Goal: Task Accomplishment & Management: Manage account settings

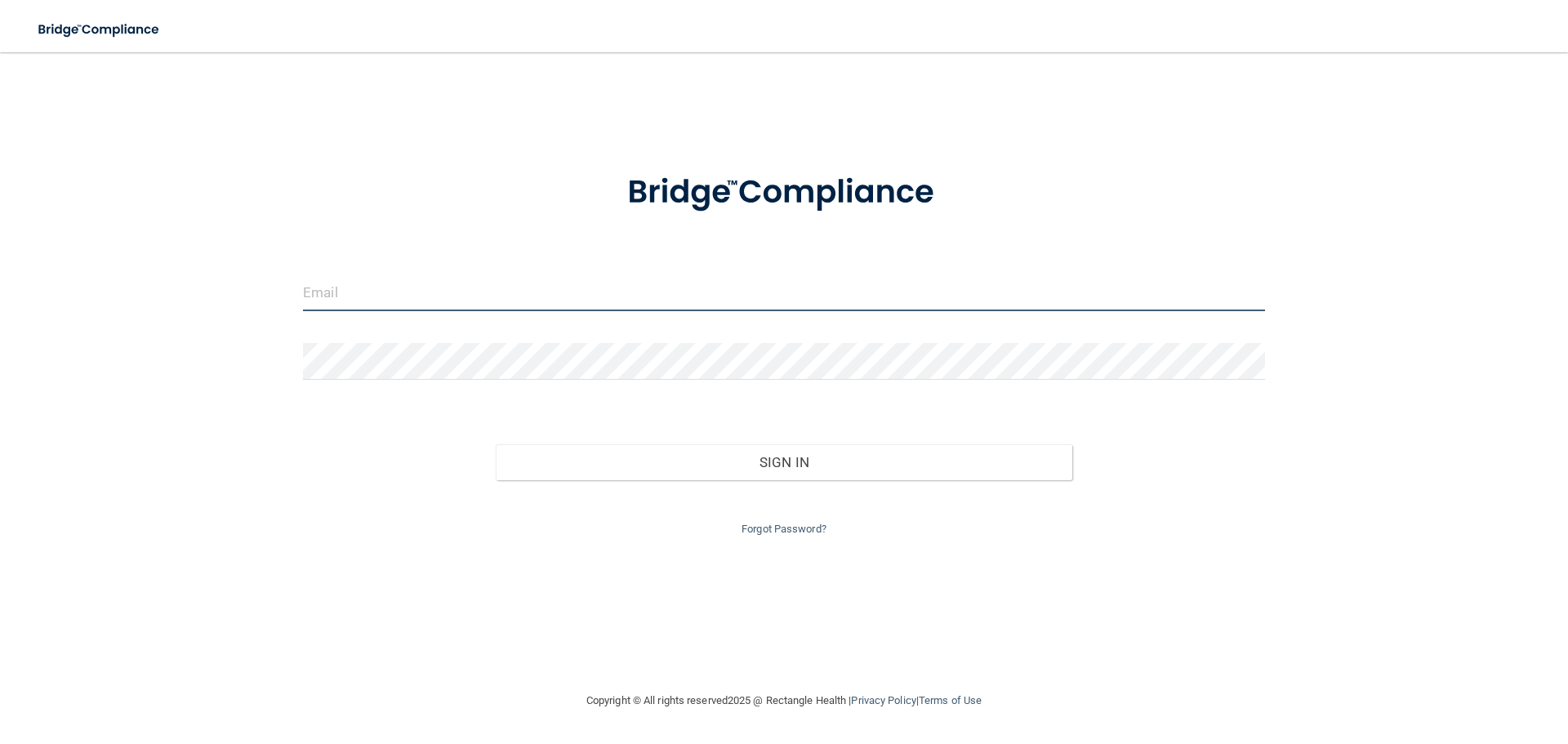
click at [395, 293] on input "email" at bounding box center [784, 293] width 963 height 37
type input "[EMAIL_ADDRESS][DOMAIN_NAME]"
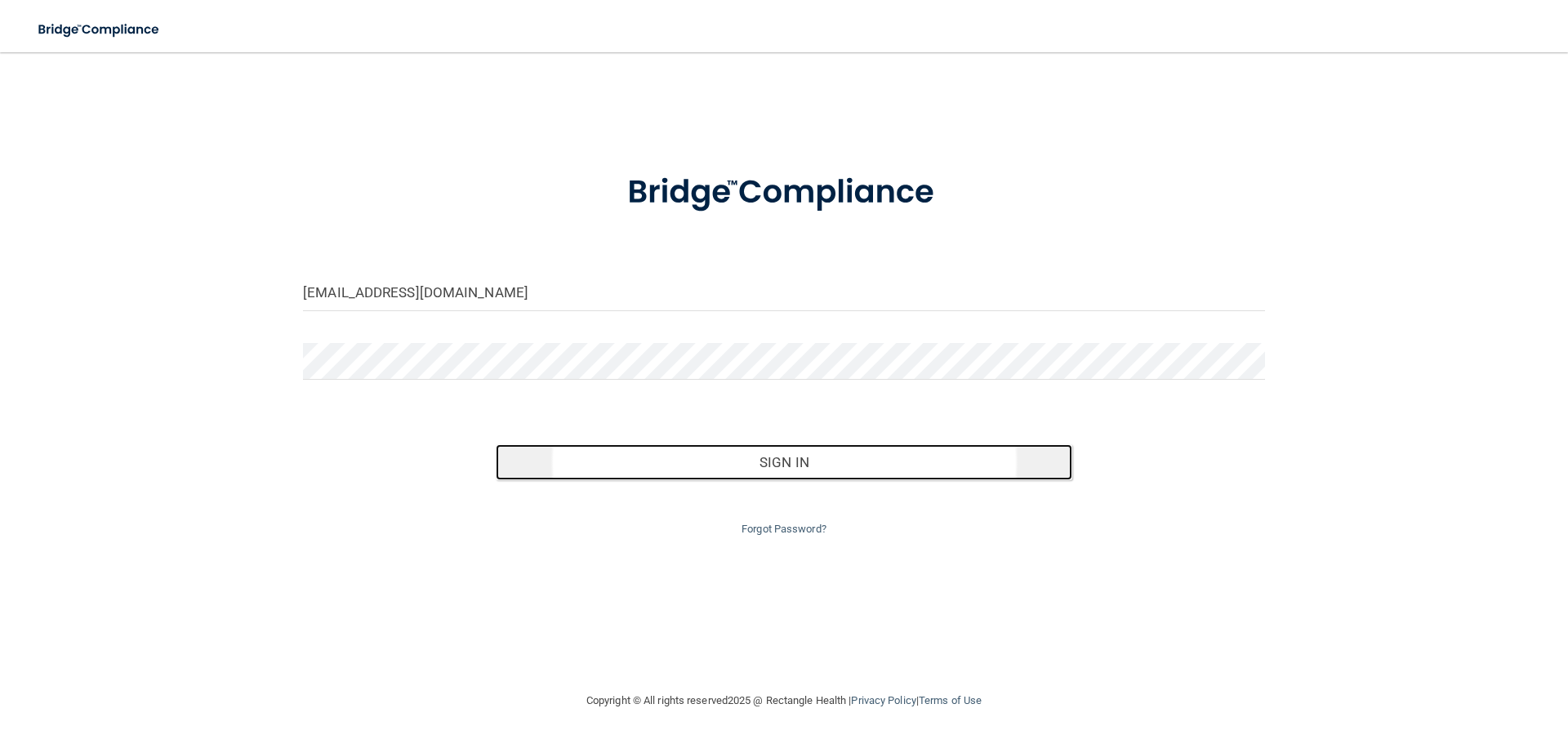
click at [758, 465] on button "Sign In" at bounding box center [784, 462] width 578 height 36
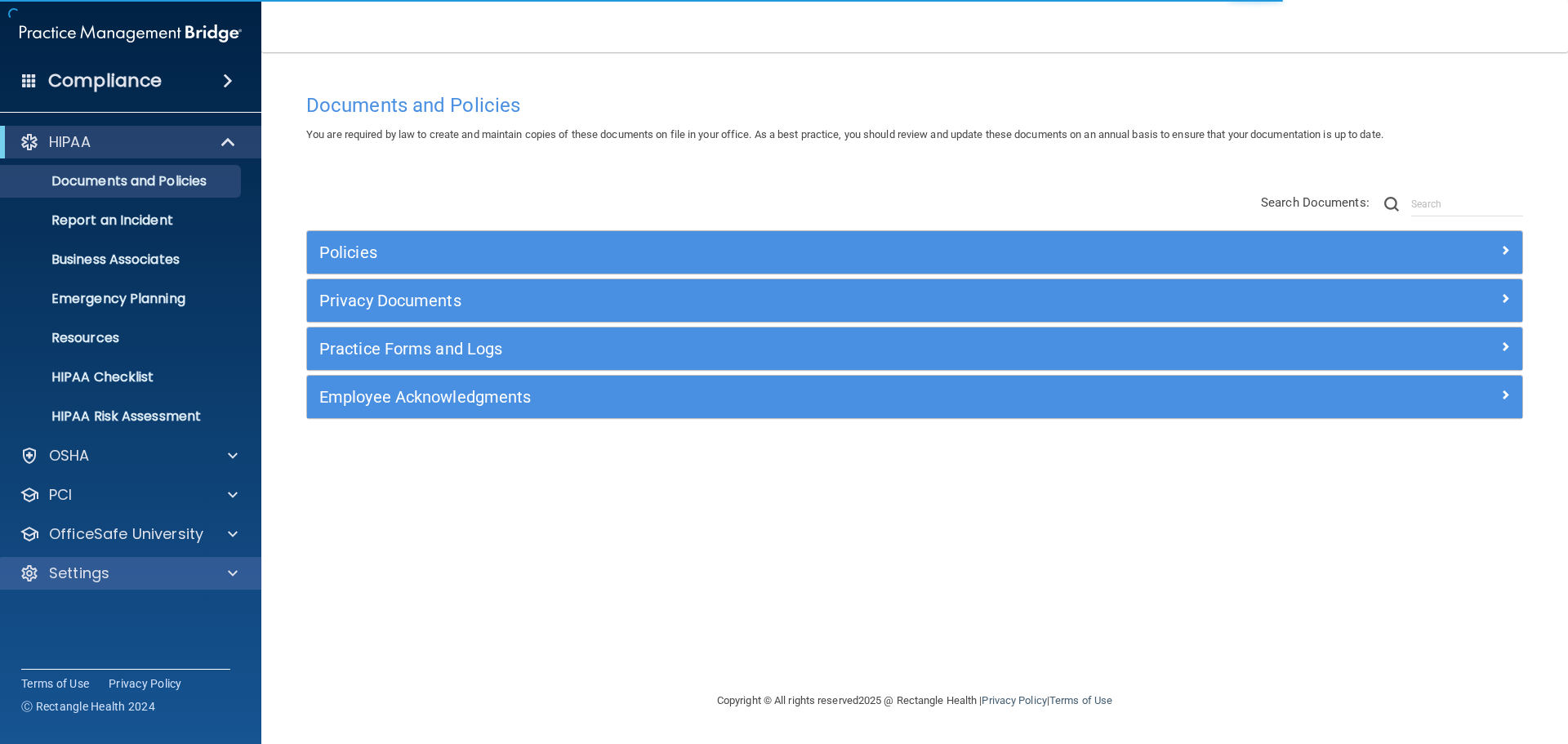
click at [120, 588] on div "Settings" at bounding box center [131, 574] width 262 height 33
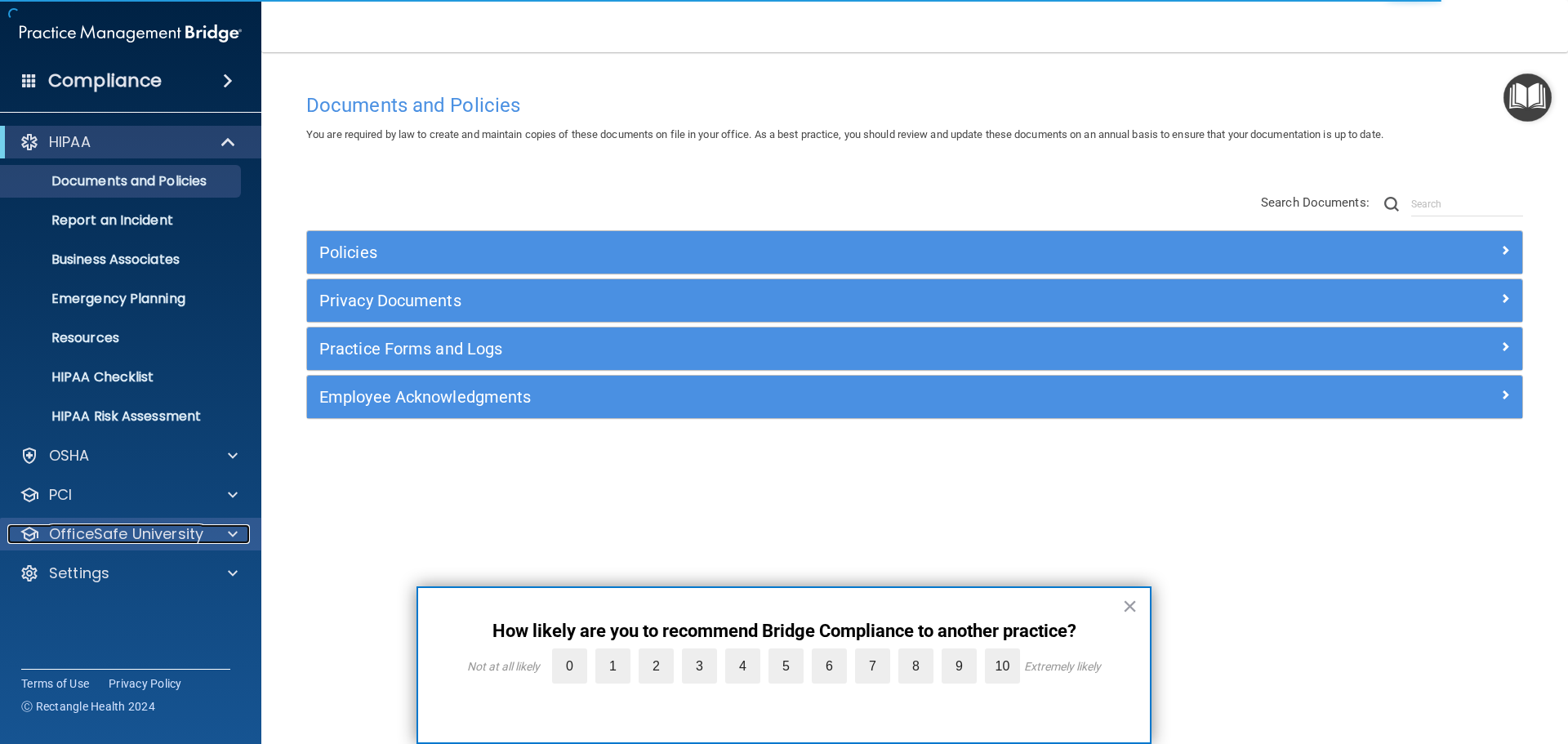
click at [150, 533] on p "OfficeSafe University" at bounding box center [126, 534] width 154 height 20
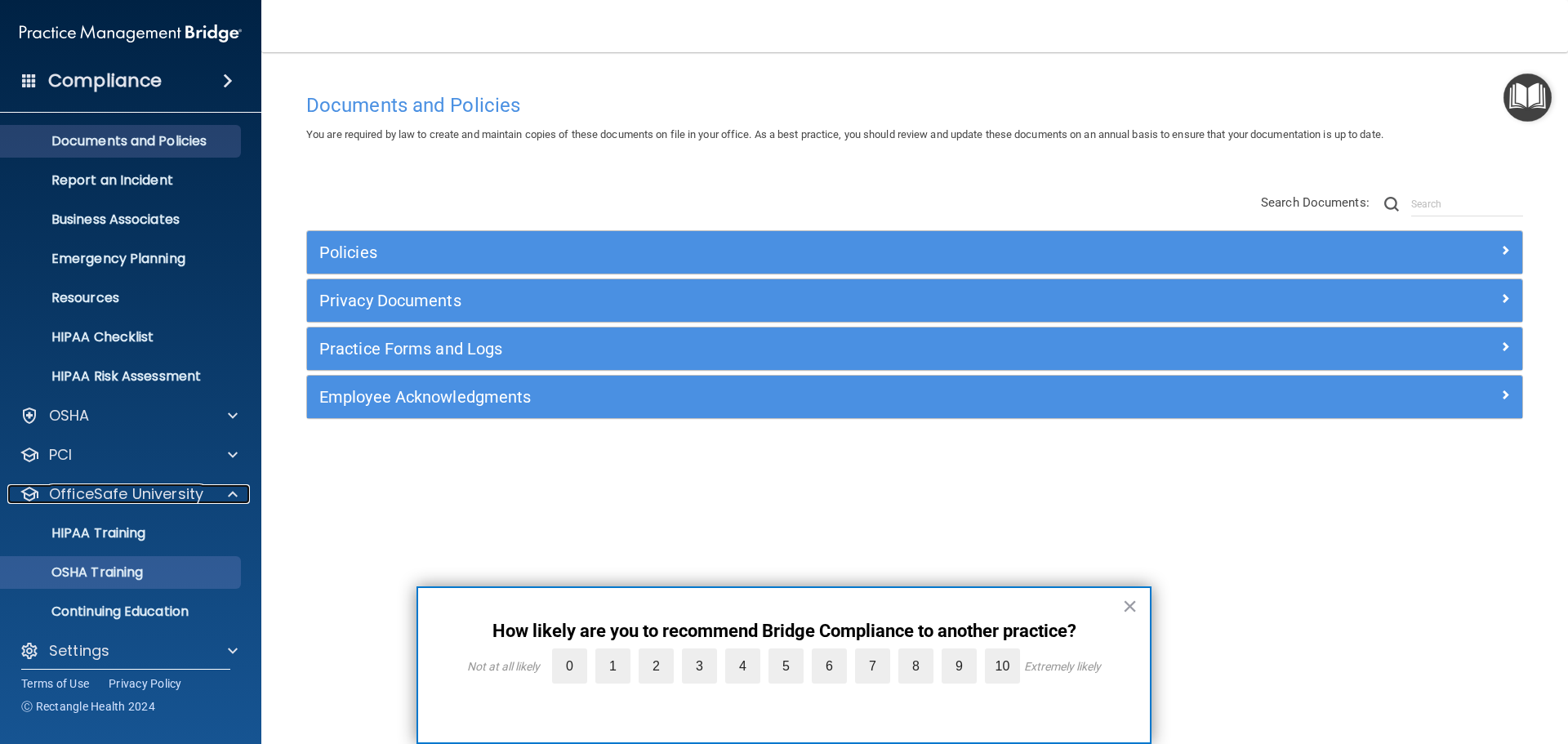
scroll to position [52, 0]
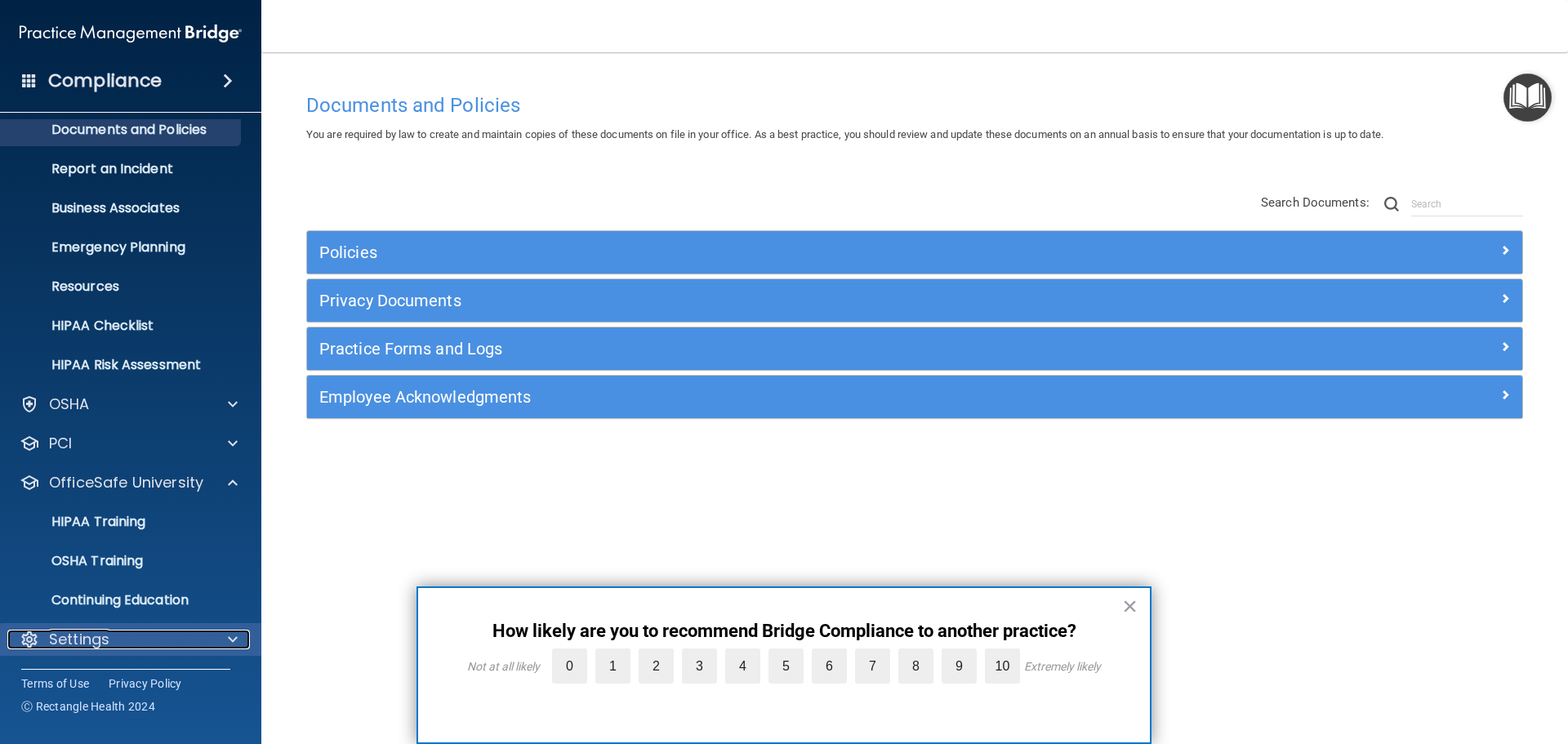
click at [154, 636] on div "Settings" at bounding box center [108, 640] width 202 height 20
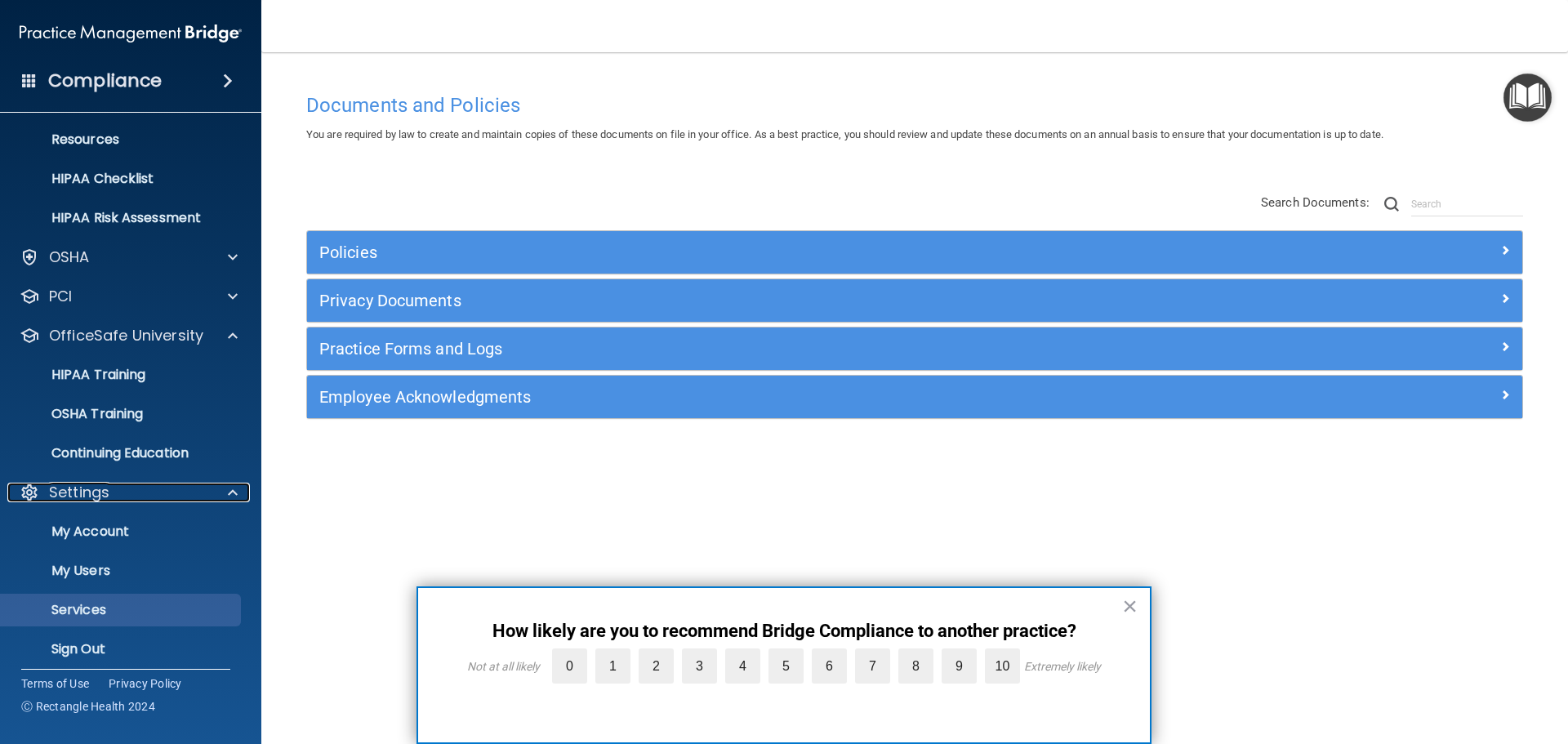
scroll to position [208, 0]
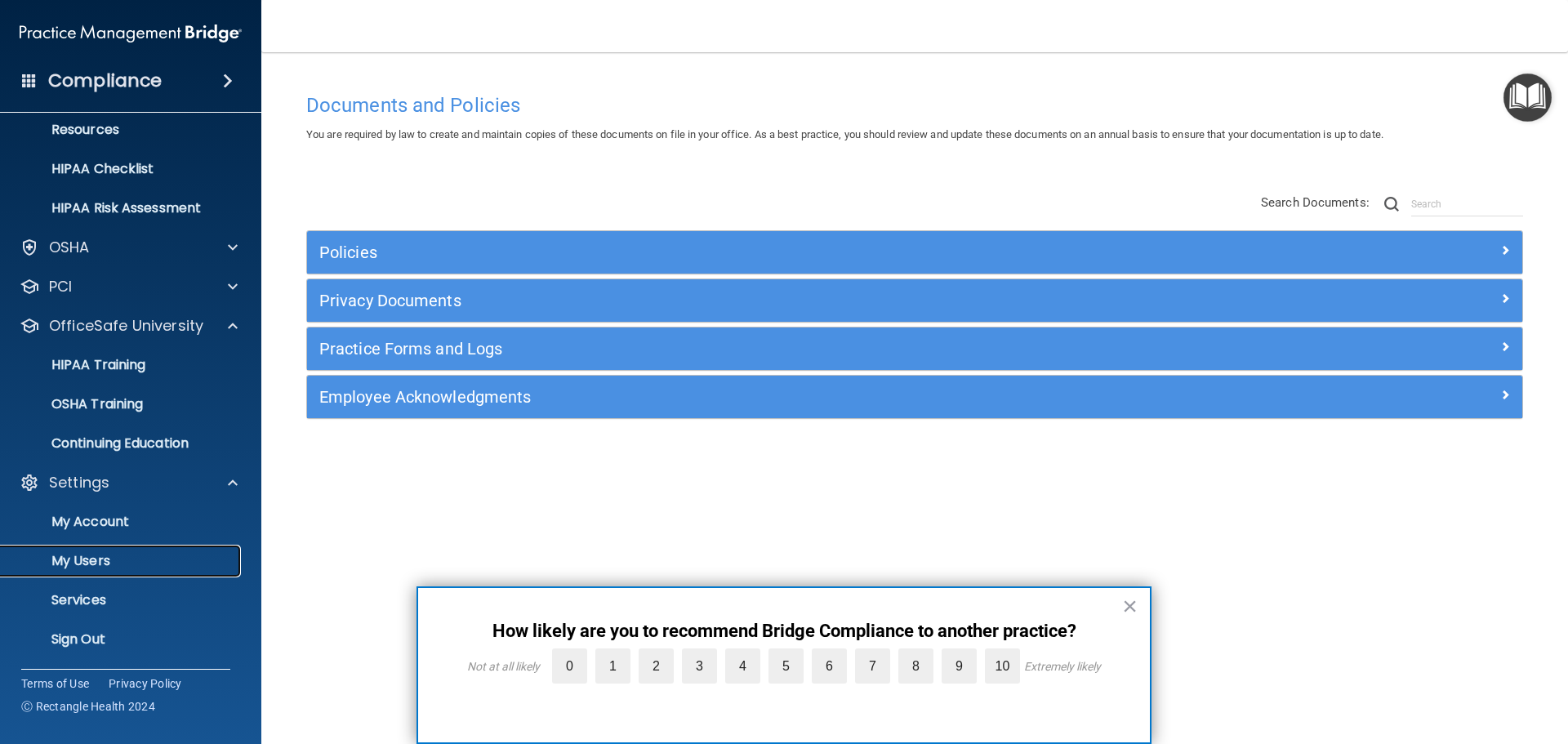
click at [103, 562] on p "My Users" at bounding box center [122, 561] width 223 height 16
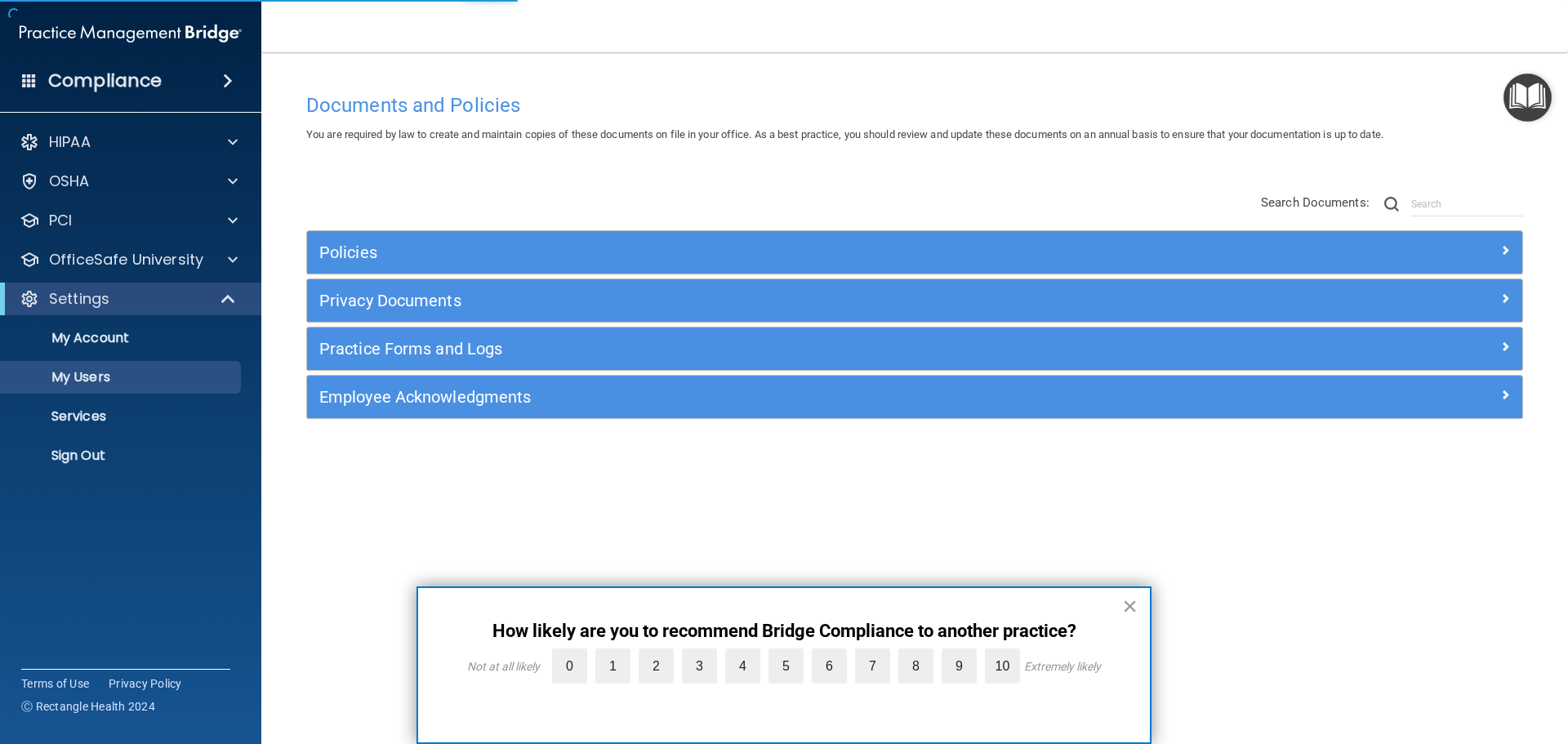
select select "20"
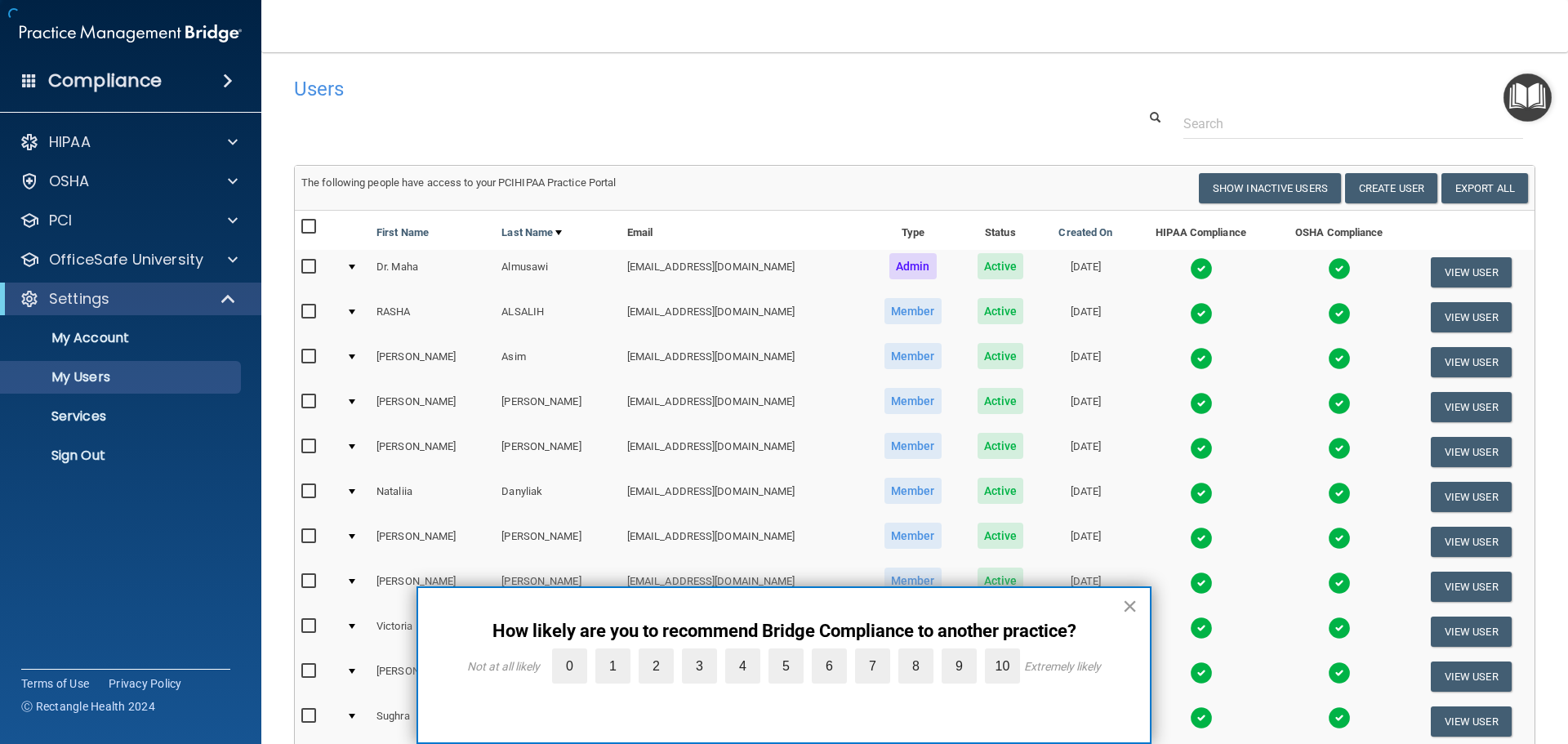
click at [1129, 605] on button "×" at bounding box center [1130, 606] width 16 height 26
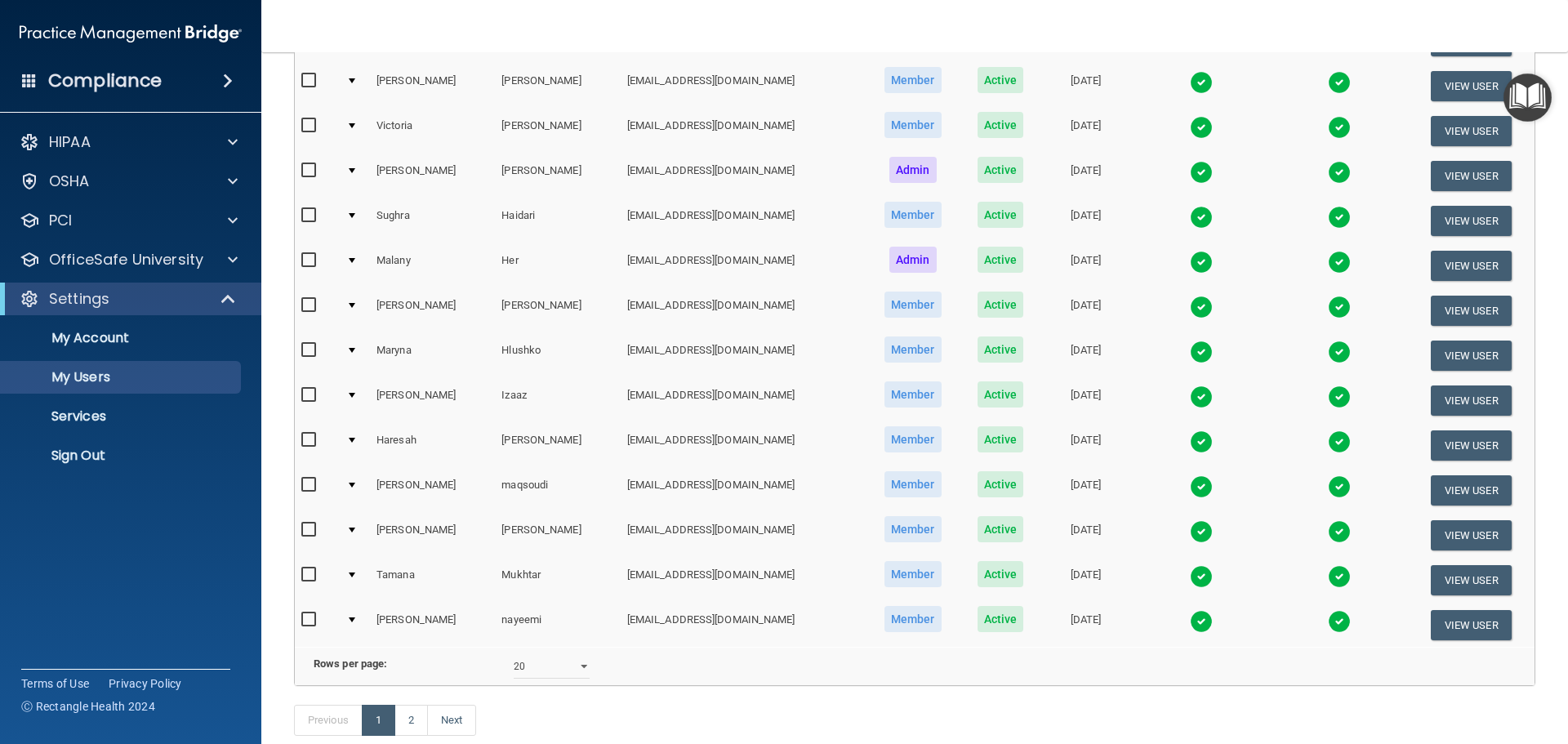
scroll to position [608, 0]
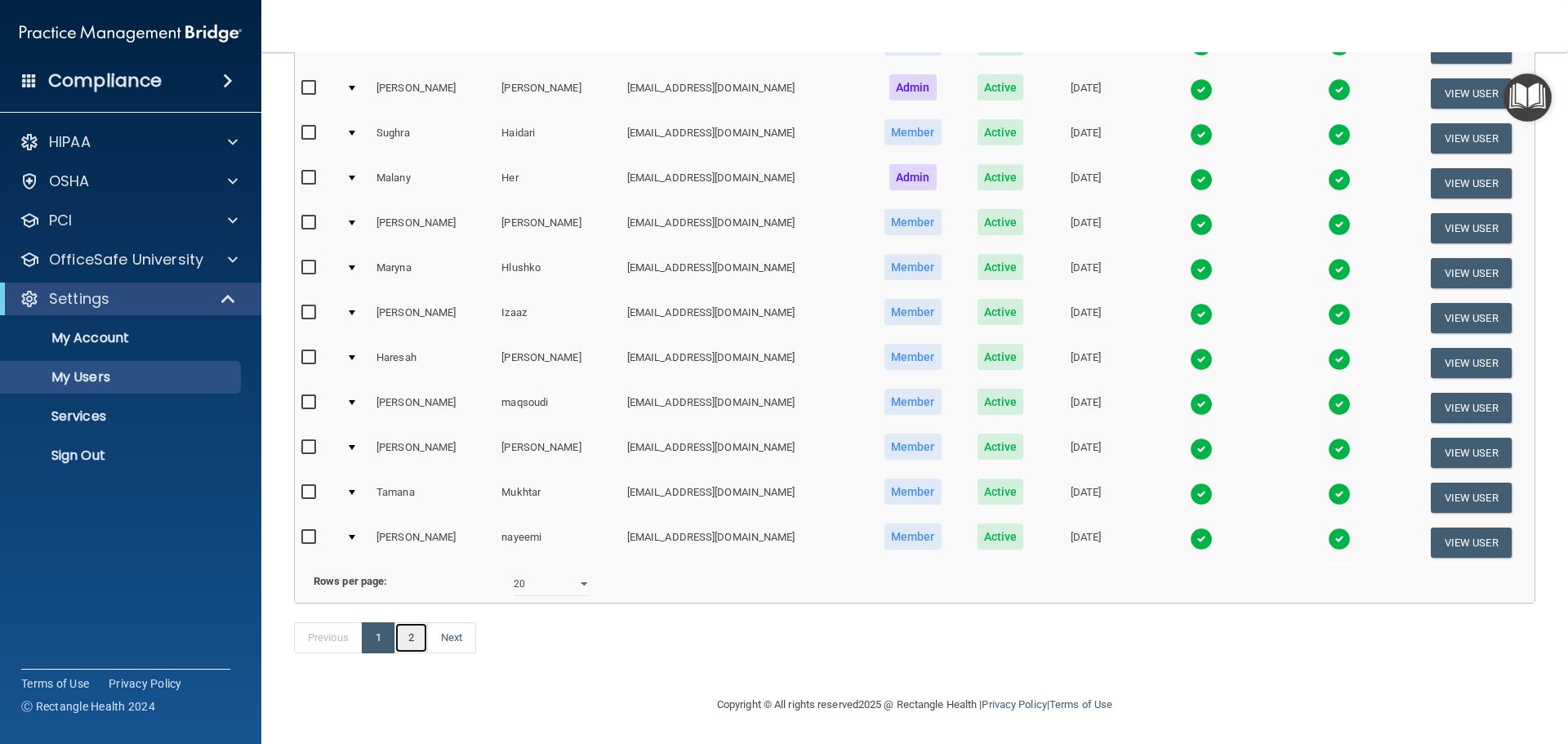
click at [414, 637] on link "2" at bounding box center [411, 638] width 34 height 31
select select "20"
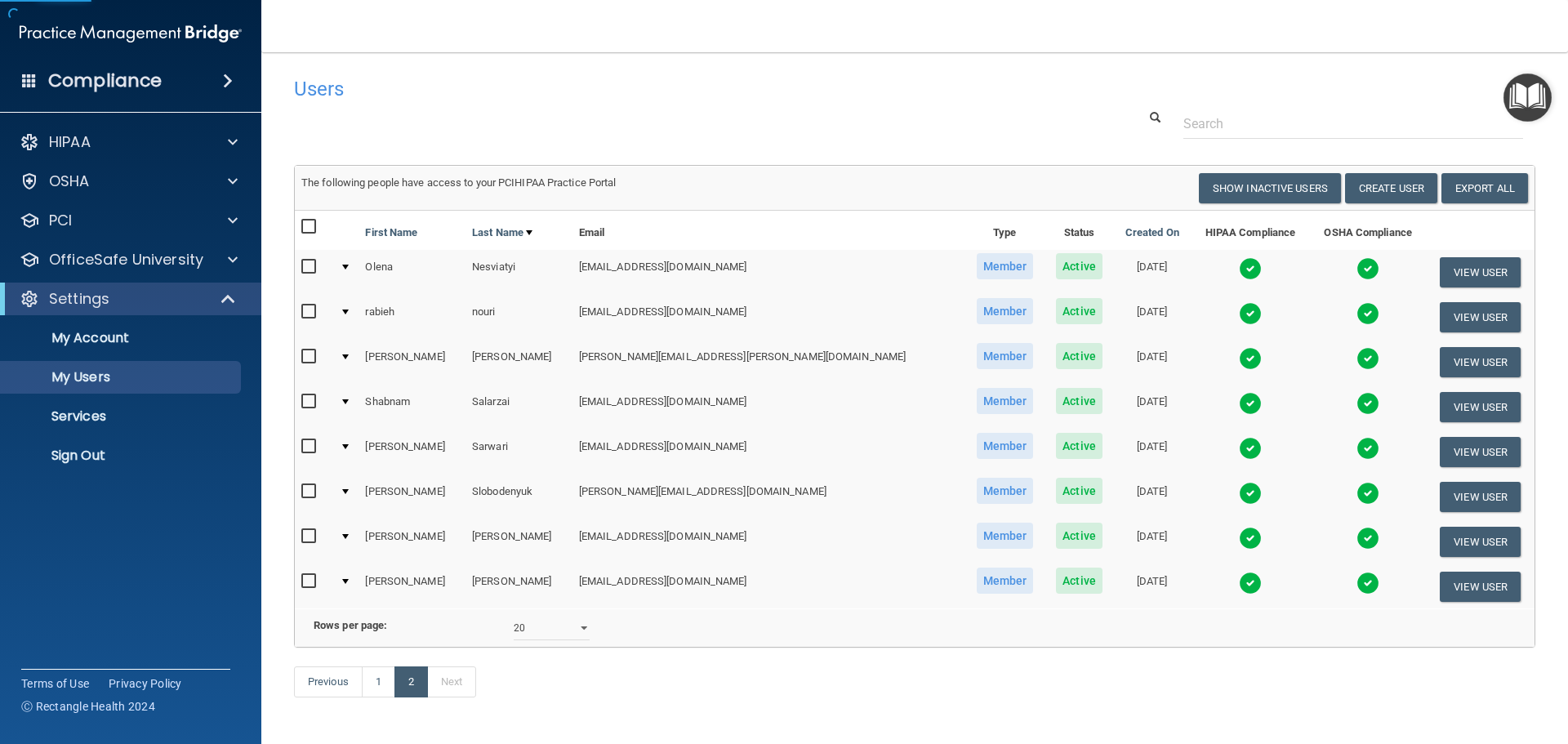
scroll to position [69, 0]
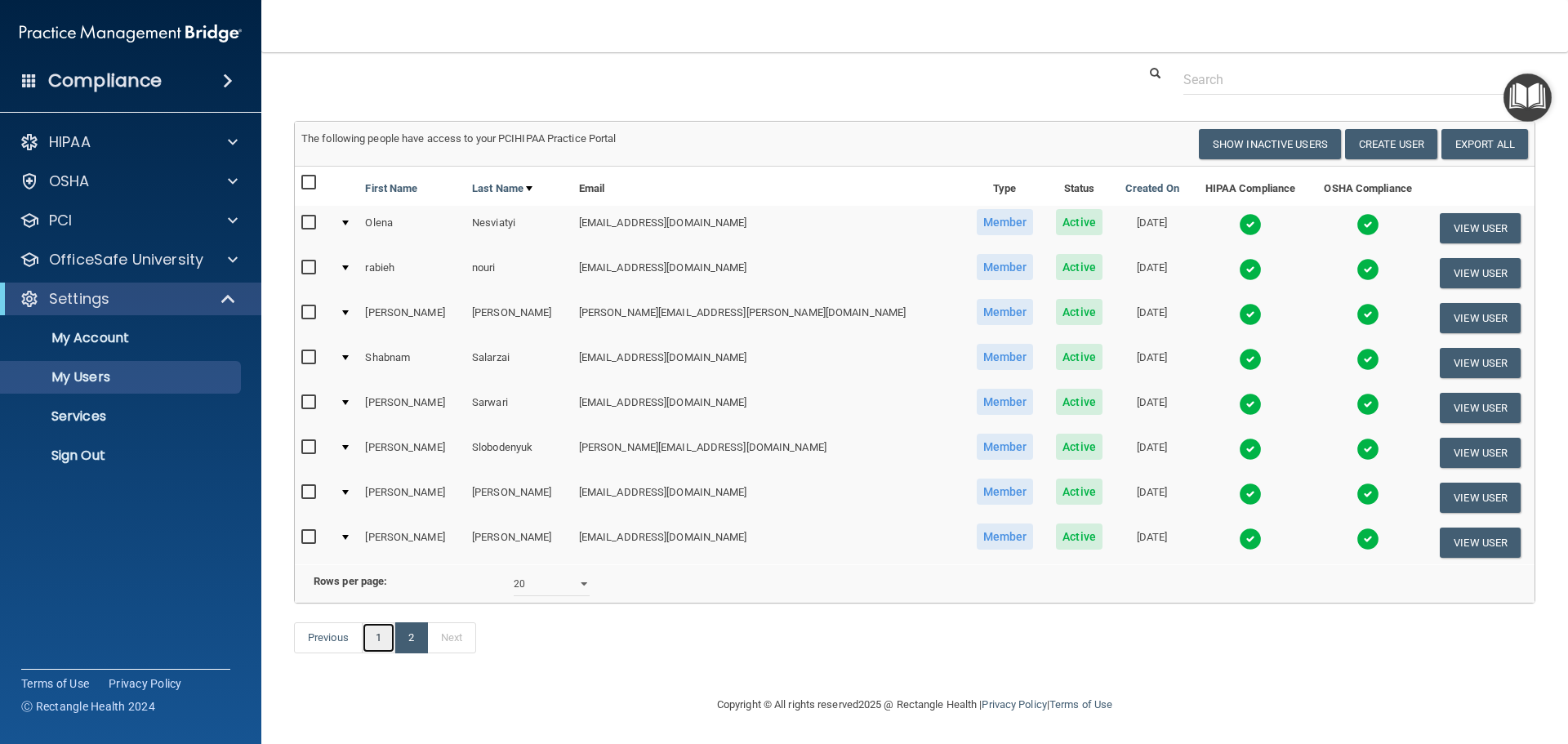
click at [380, 640] on link "1" at bounding box center [378, 638] width 34 height 31
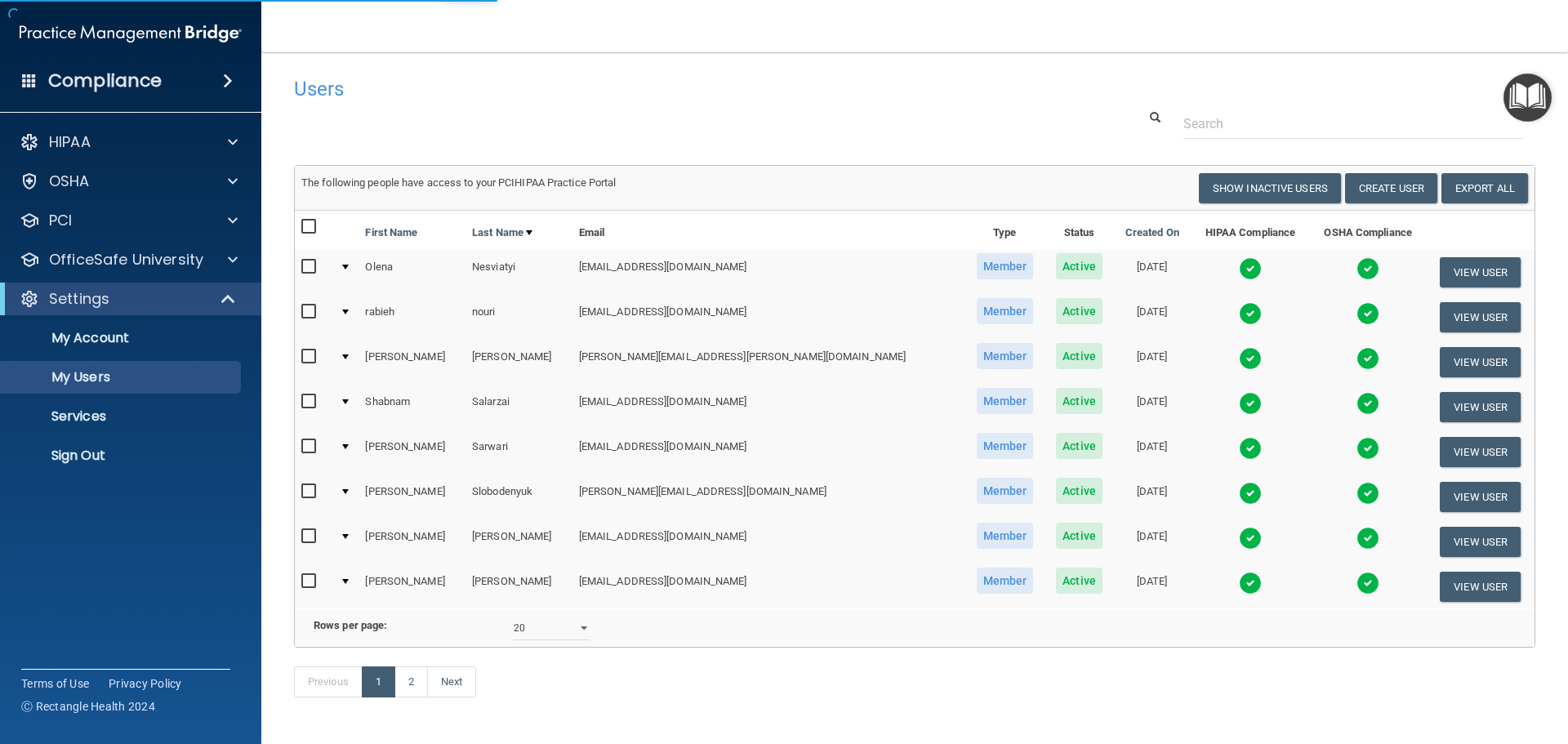
select select "20"
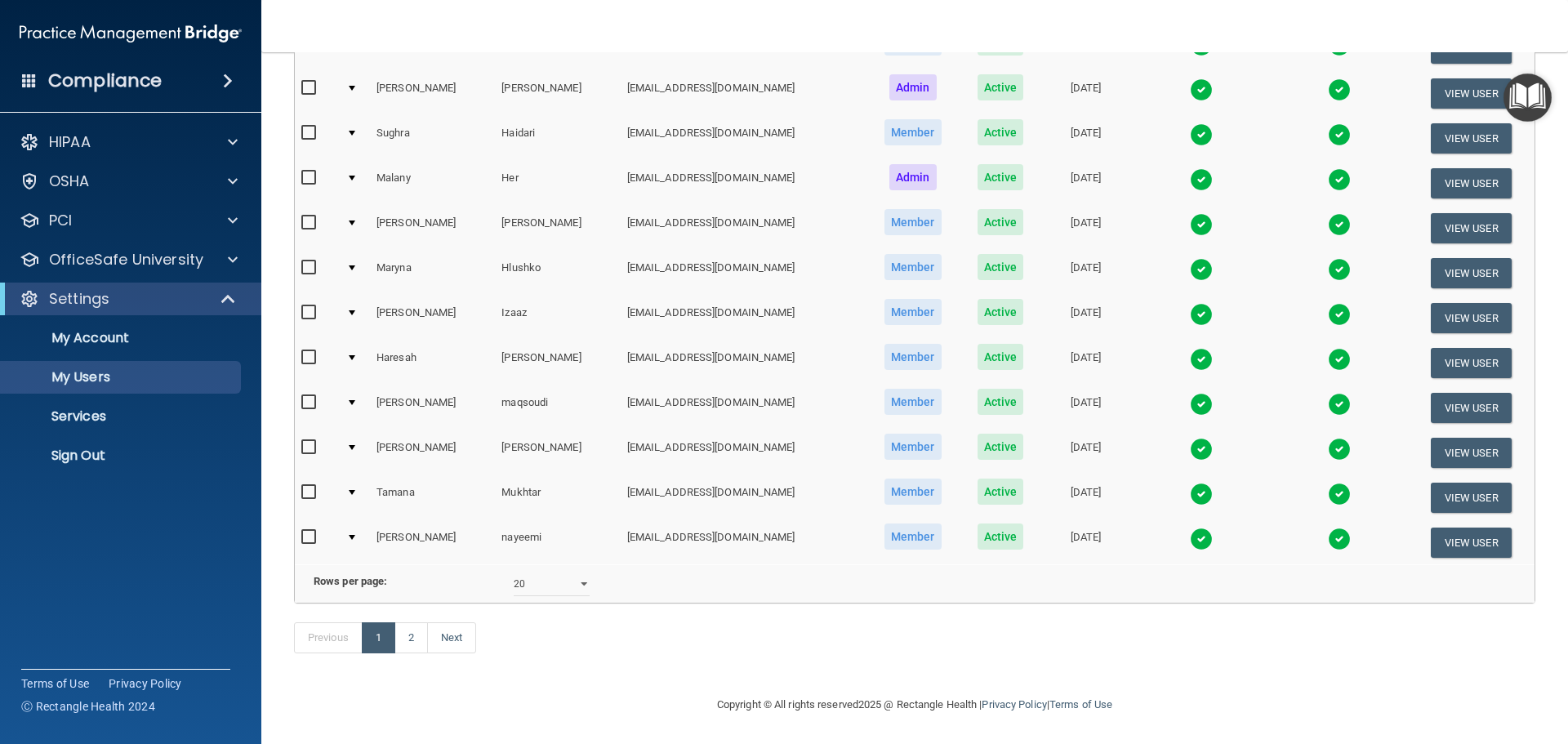
scroll to position [608, 0]
click at [413, 637] on link "2" at bounding box center [411, 638] width 34 height 31
select select "20"
